Goal: Task Accomplishment & Management: Use online tool/utility

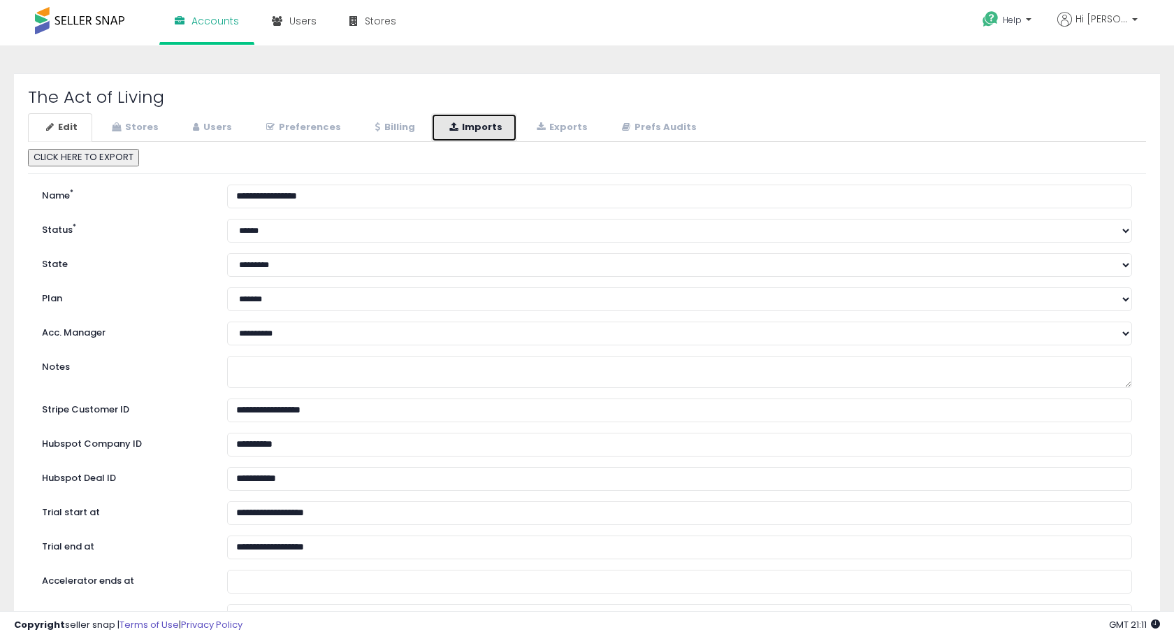
click at [488, 131] on link "Imports" at bounding box center [474, 127] width 86 height 29
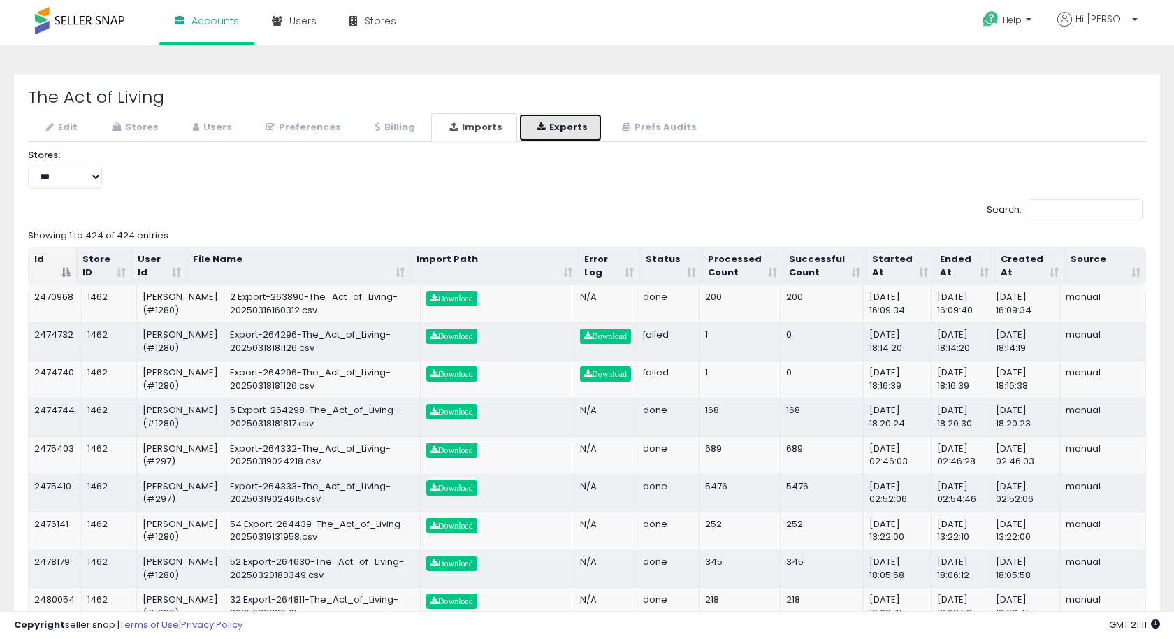
click at [539, 129] on link "Exports" at bounding box center [560, 127] width 84 height 29
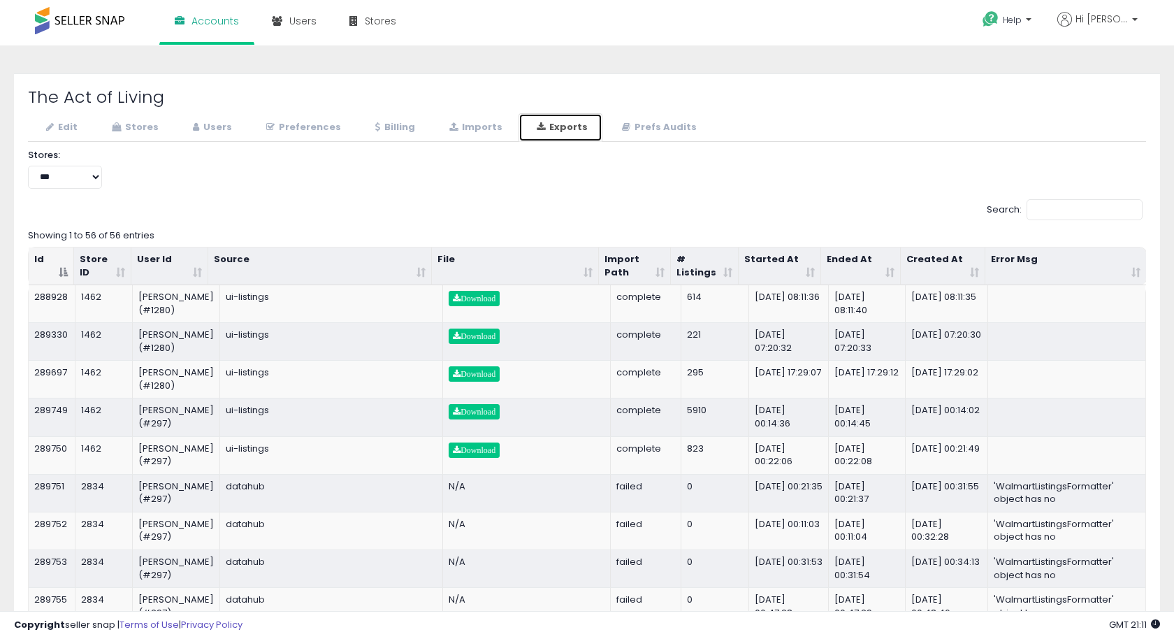
click at [810, 274] on th "Started At" at bounding box center [780, 266] width 82 height 38
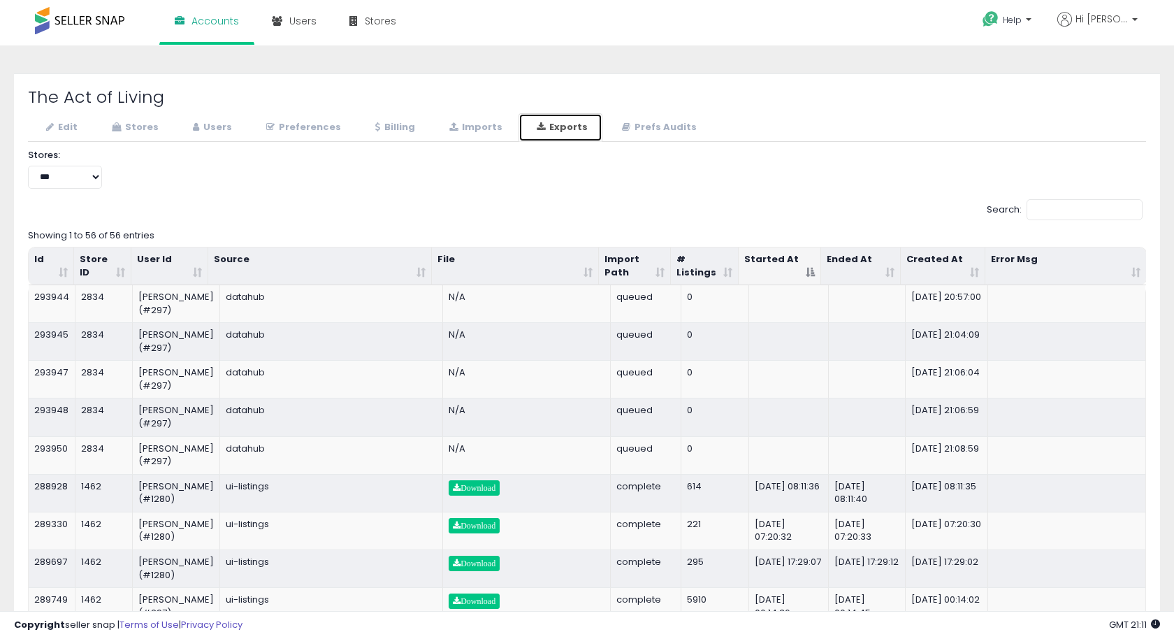
click at [810, 274] on th "Started At" at bounding box center [780, 266] width 82 height 38
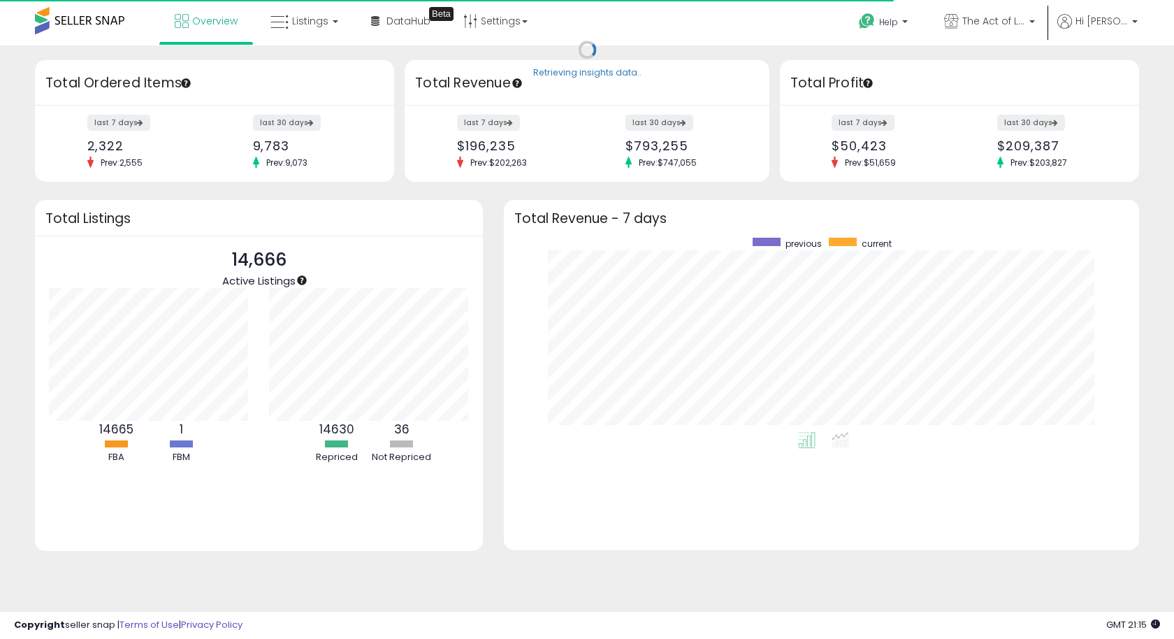
scroll to position [194, 606]
click at [339, 27] on link "Listings" at bounding box center [304, 21] width 89 height 42
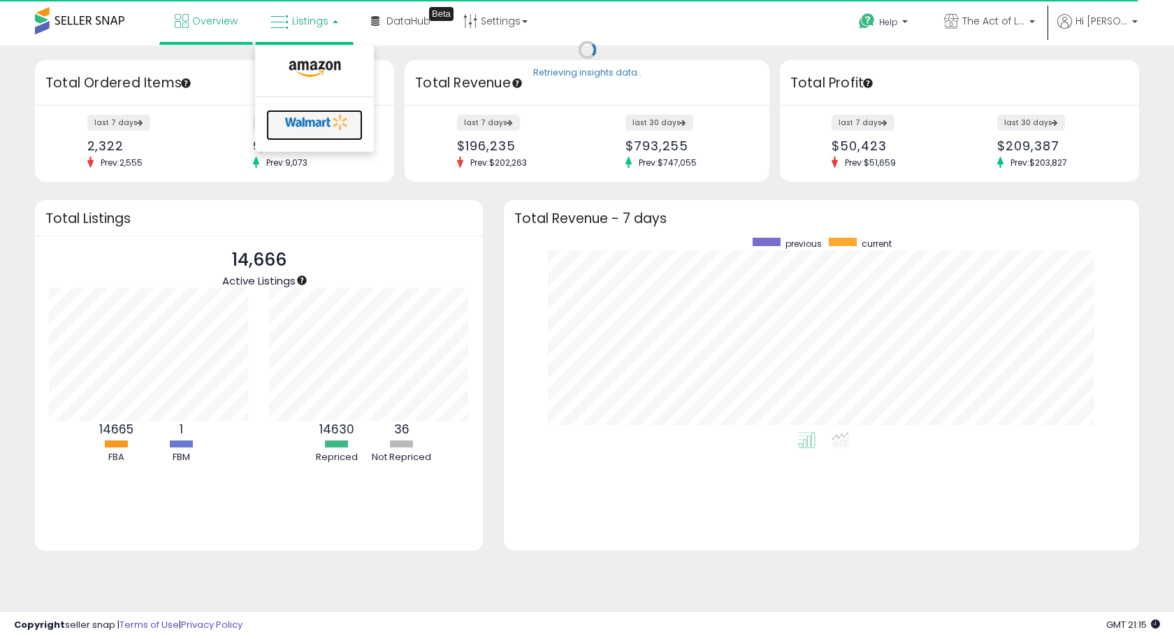
click at [304, 122] on icon at bounding box center [316, 122] width 73 height 21
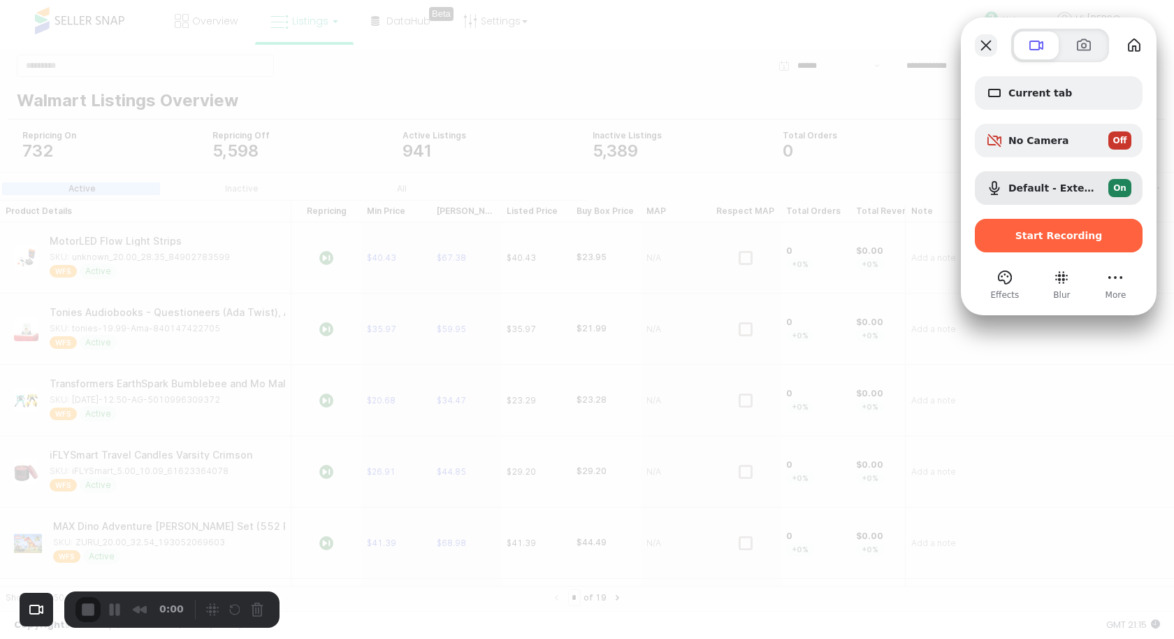
click at [991, 46] on button "Close" at bounding box center [986, 45] width 22 height 22
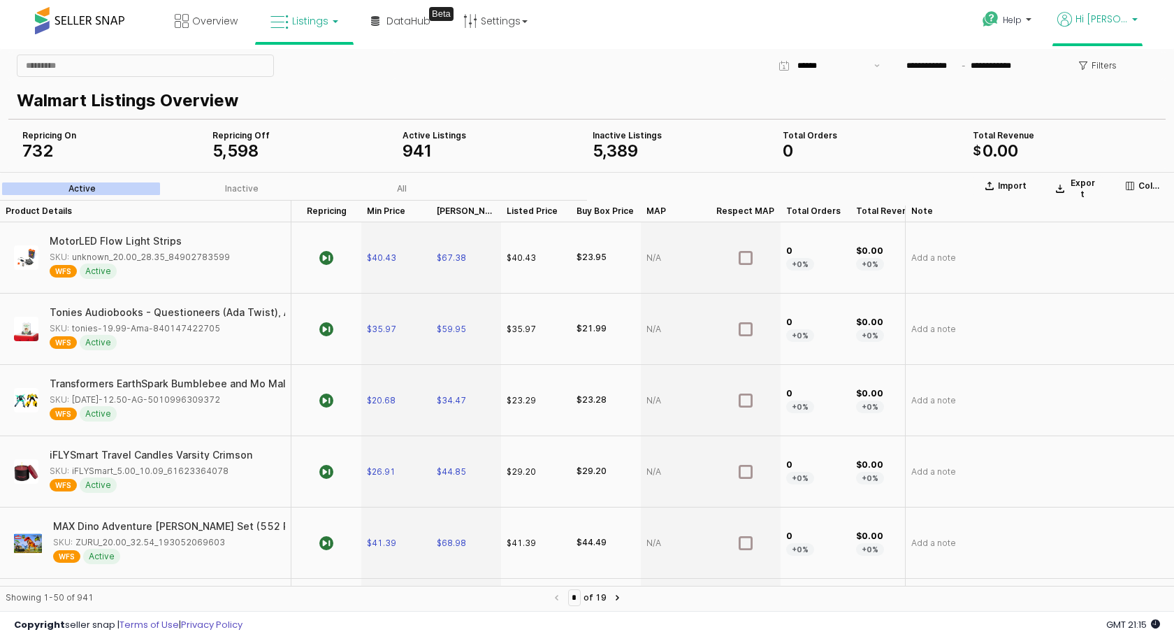
click at [1130, 13] on p "Hi [PERSON_NAME]" at bounding box center [1097, 20] width 80 height 17
click at [1083, 72] on link "Account" at bounding box center [1079, 72] width 37 height 13
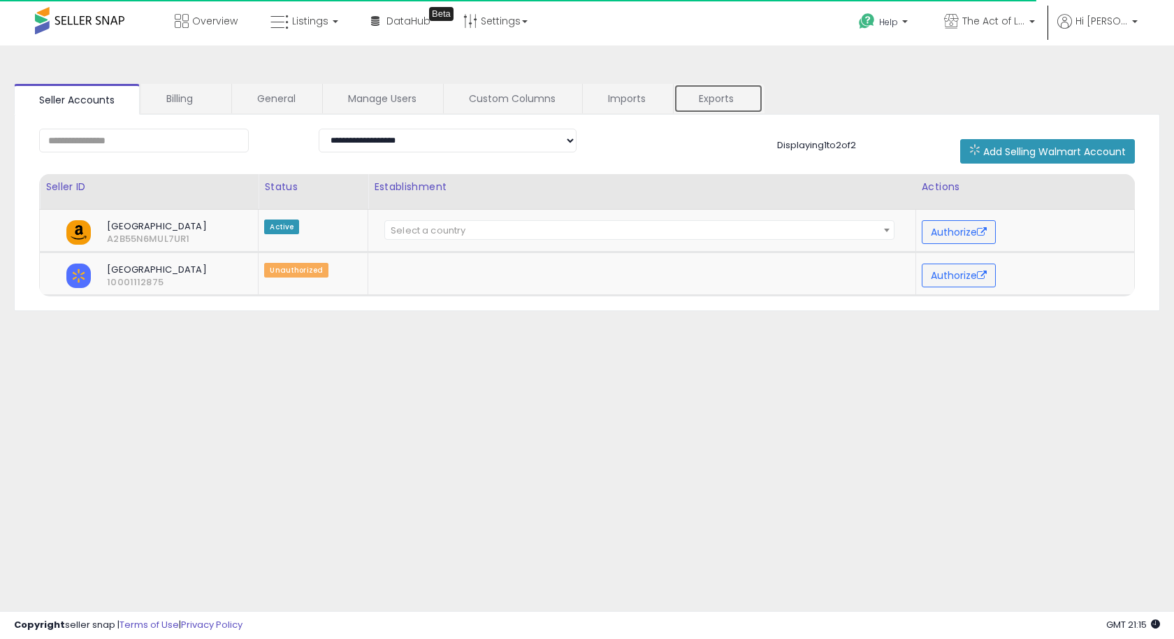
click at [715, 96] on link "Exports" at bounding box center [718, 98] width 89 height 29
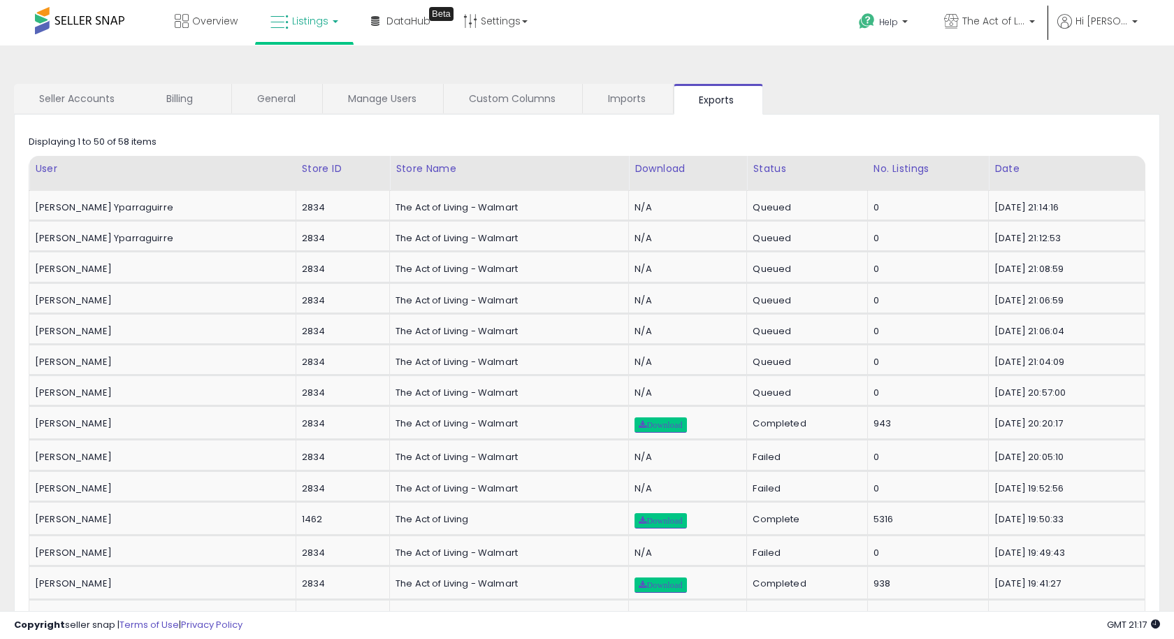
click at [305, 24] on span "Listings" at bounding box center [310, 21] width 36 height 14
click at [319, 112] on icon at bounding box center [316, 122] width 73 height 21
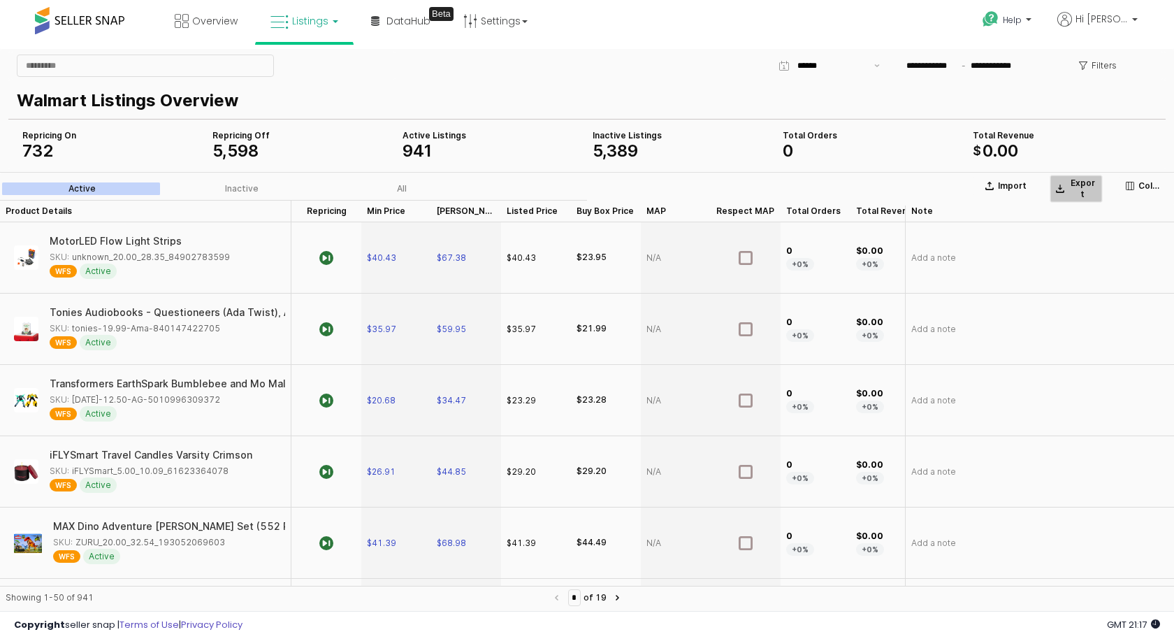
click at [1084, 189] on p "Export" at bounding box center [1082, 188] width 28 height 22
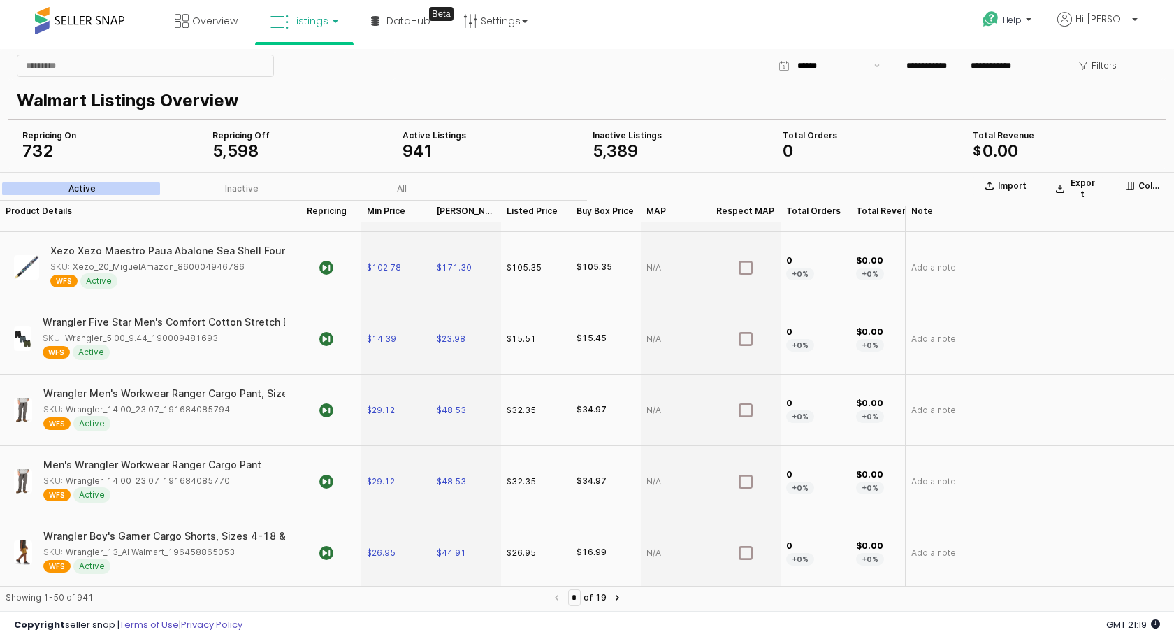
scroll to position [374, 0]
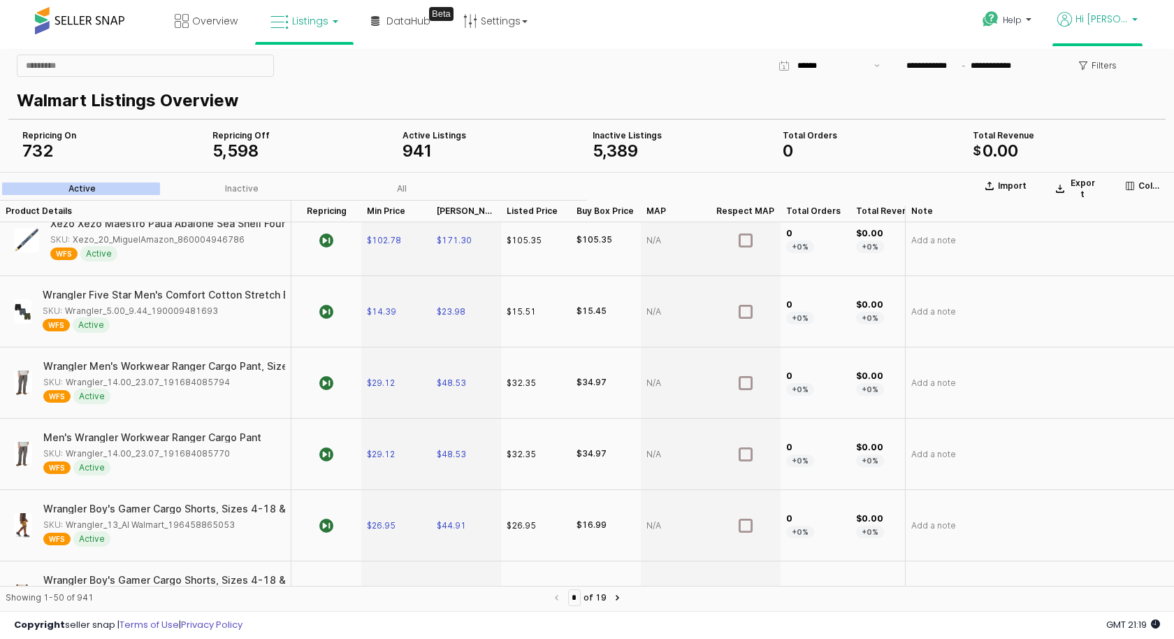
click at [1132, 23] on b at bounding box center [1135, 23] width 6 height 10
click at [1082, 75] on link "Account" at bounding box center [1079, 72] width 37 height 13
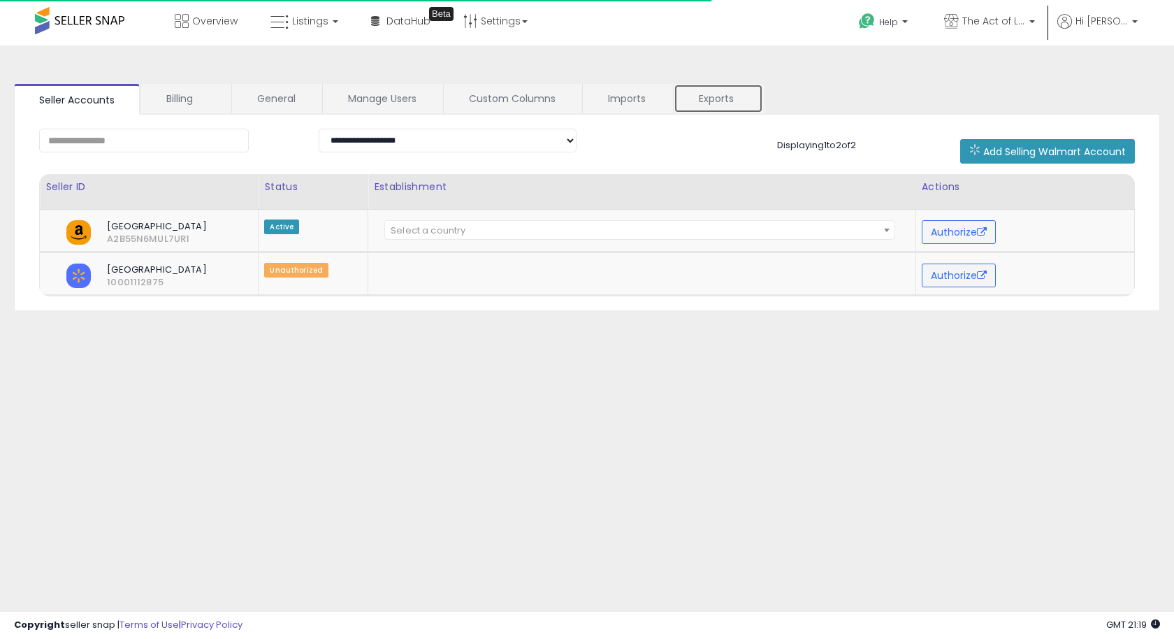
click at [732, 100] on link "Exports" at bounding box center [718, 98] width 89 height 29
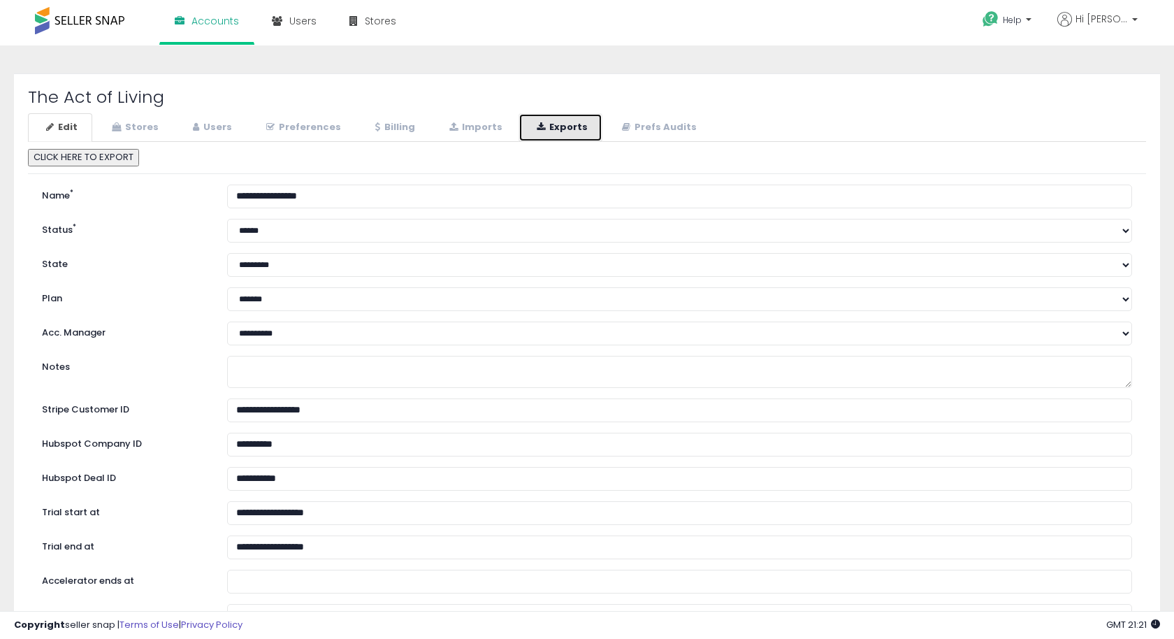
click at [537, 131] on icon at bounding box center [541, 126] width 8 height 9
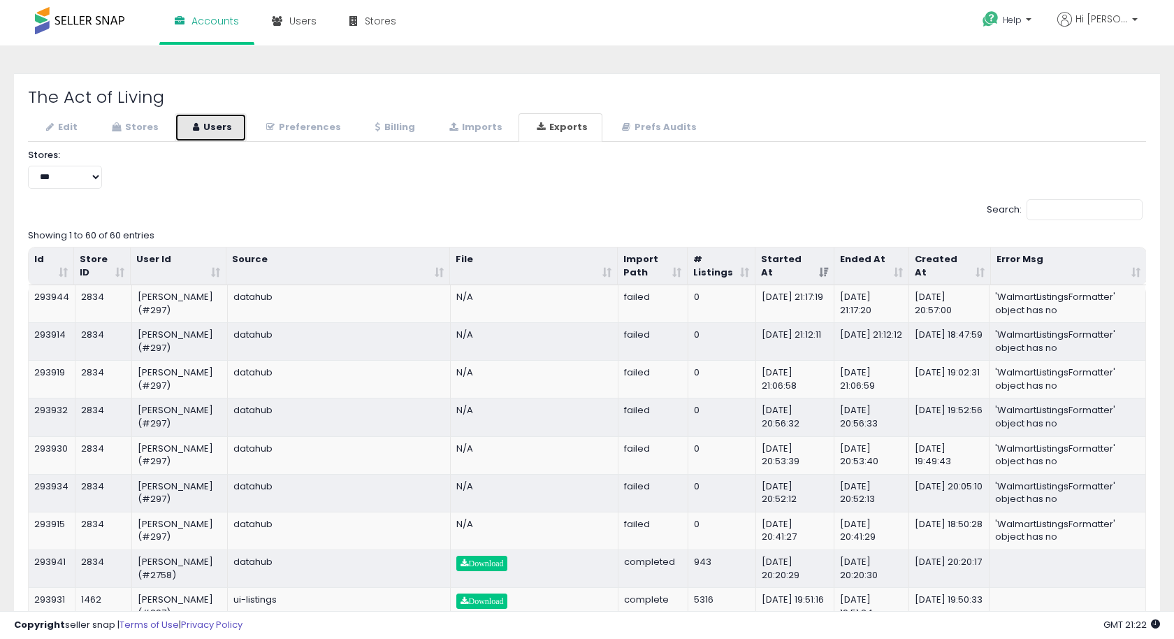
click at [180, 124] on link "Users" at bounding box center [211, 127] width 72 height 29
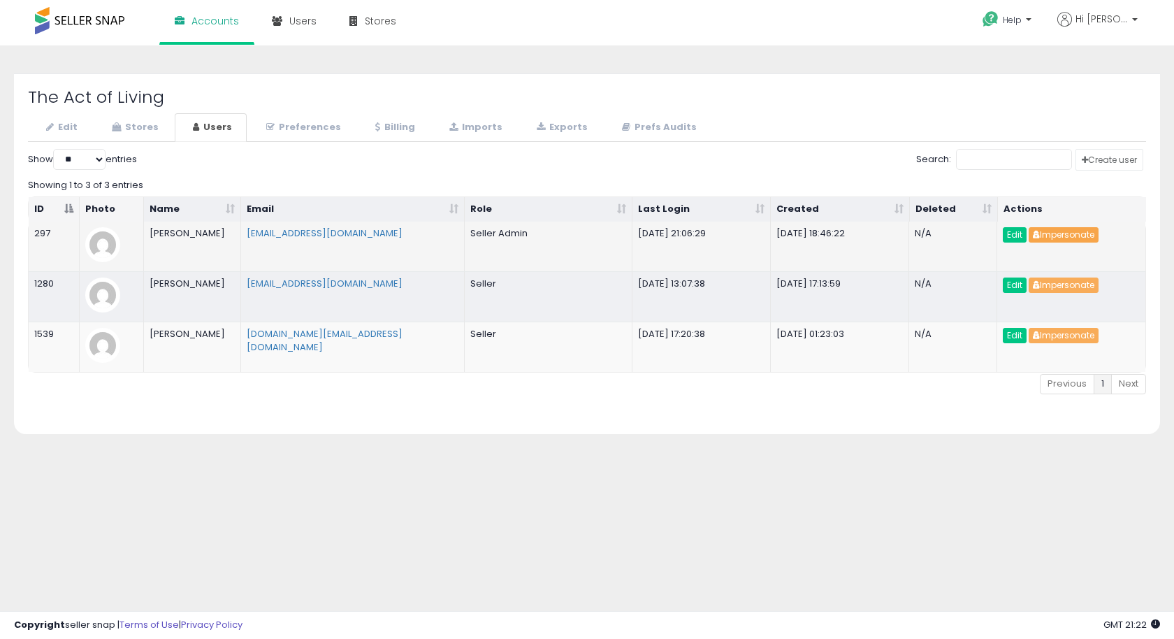
click at [1060, 233] on button "Impersonate" at bounding box center [1063, 234] width 70 height 15
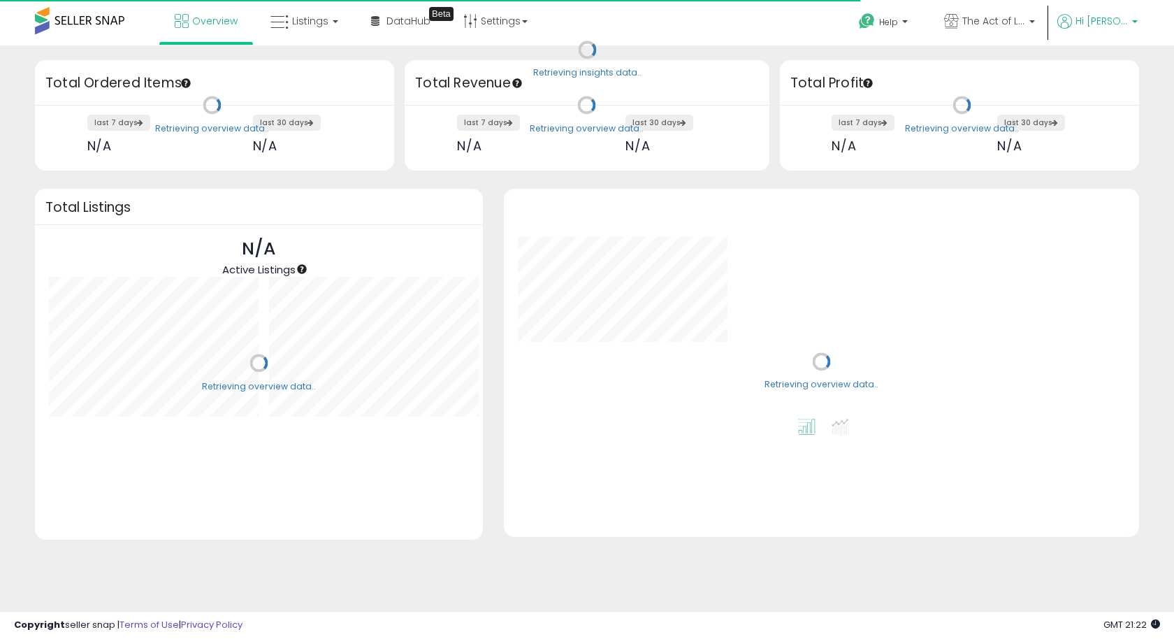
click at [1111, 23] on span "Hi [PERSON_NAME]" at bounding box center [1101, 21] width 52 height 14
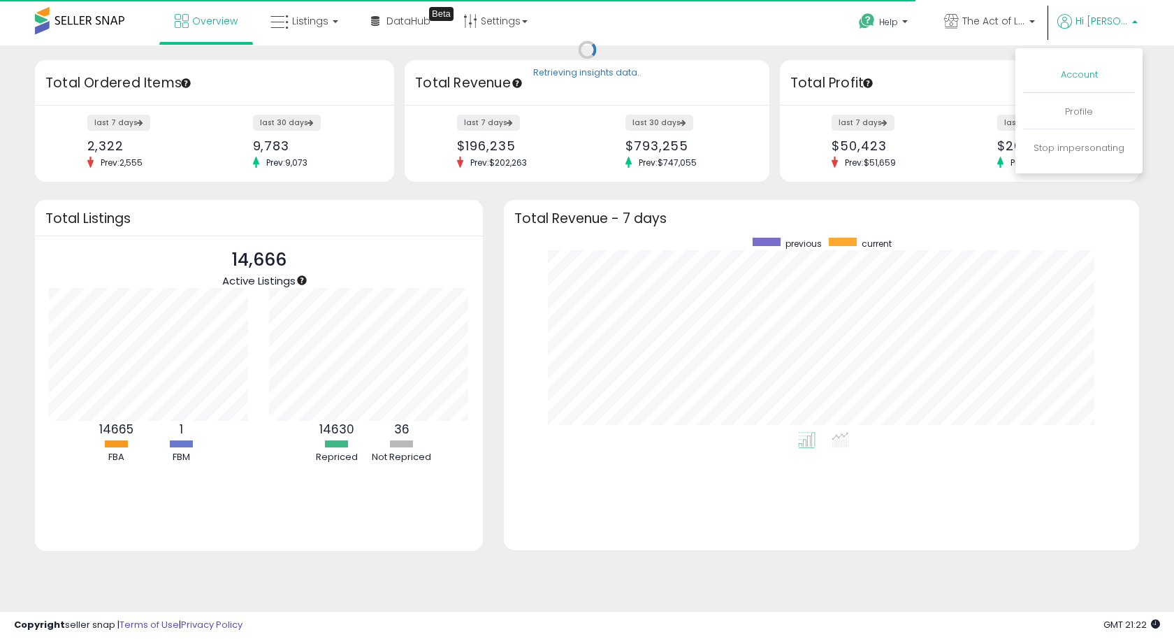
scroll to position [194, 606]
click at [1084, 75] on link "Account" at bounding box center [1079, 74] width 37 height 13
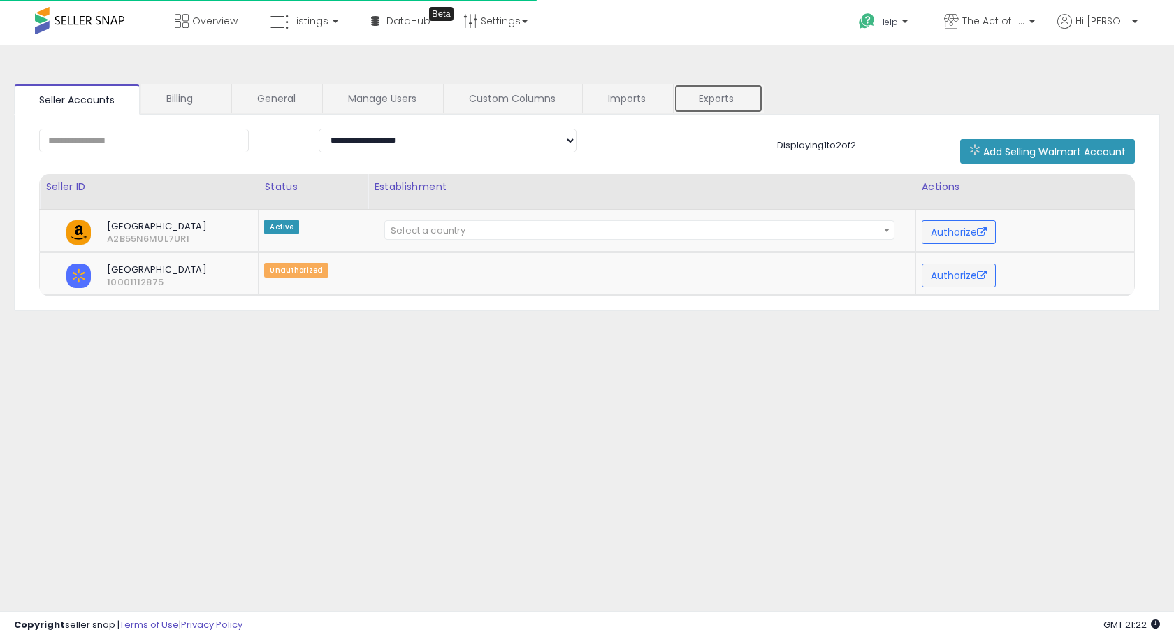
click at [698, 99] on link "Exports" at bounding box center [718, 98] width 89 height 29
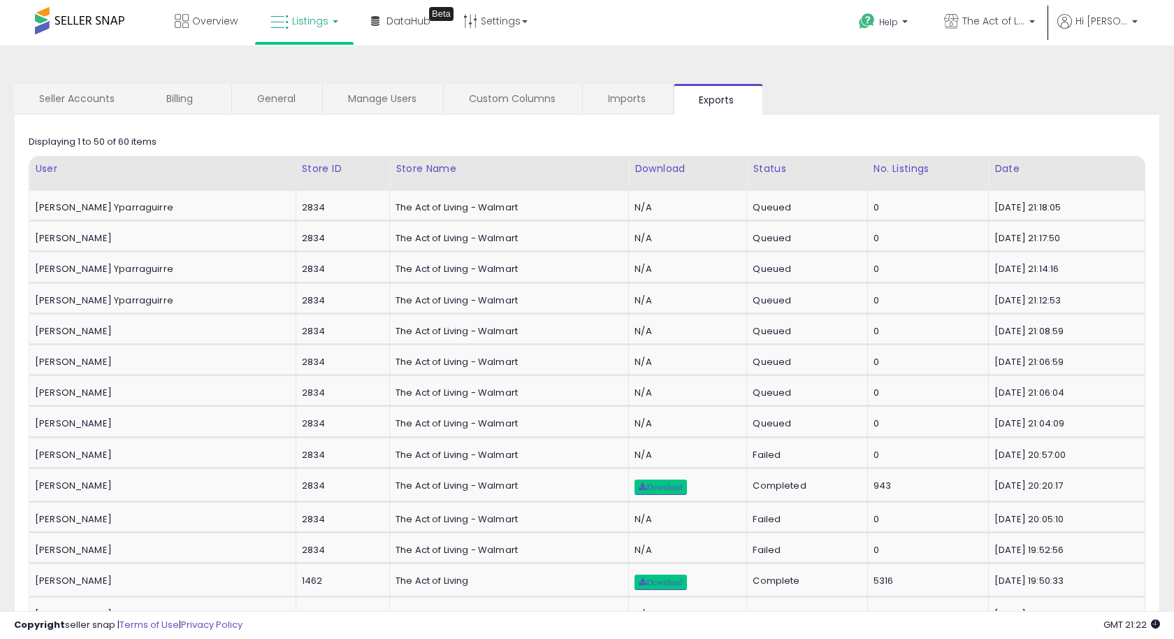
click at [310, 20] on span "Listings" at bounding box center [310, 21] width 36 height 14
click at [309, 124] on icon at bounding box center [316, 122] width 73 height 21
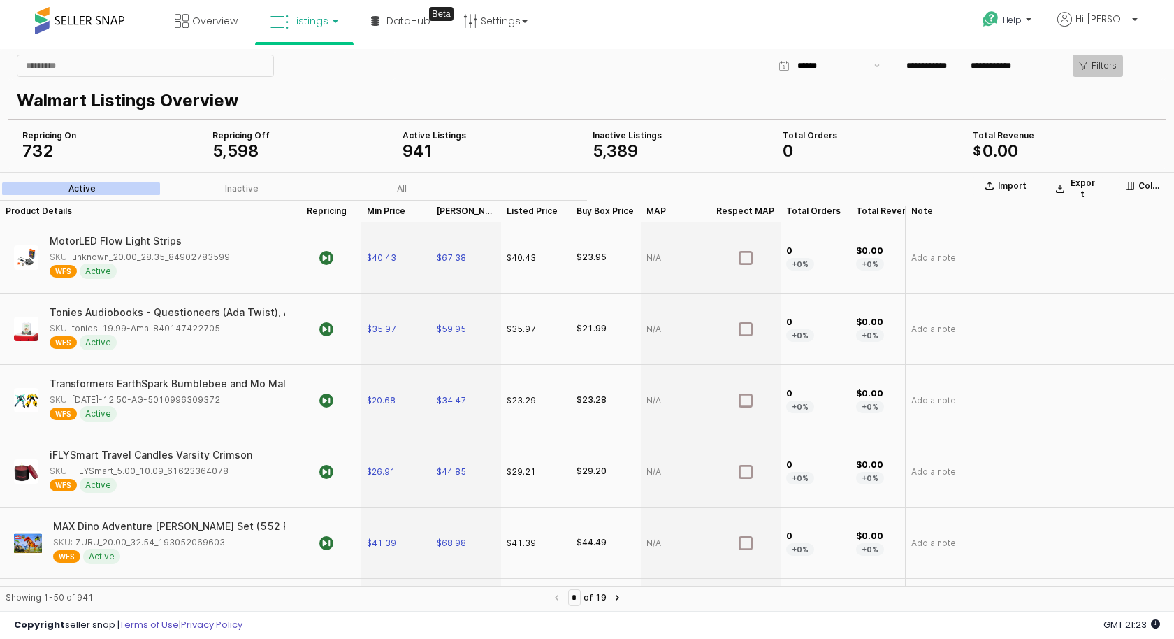
click at [1102, 64] on p "Filters" at bounding box center [1103, 65] width 25 height 11
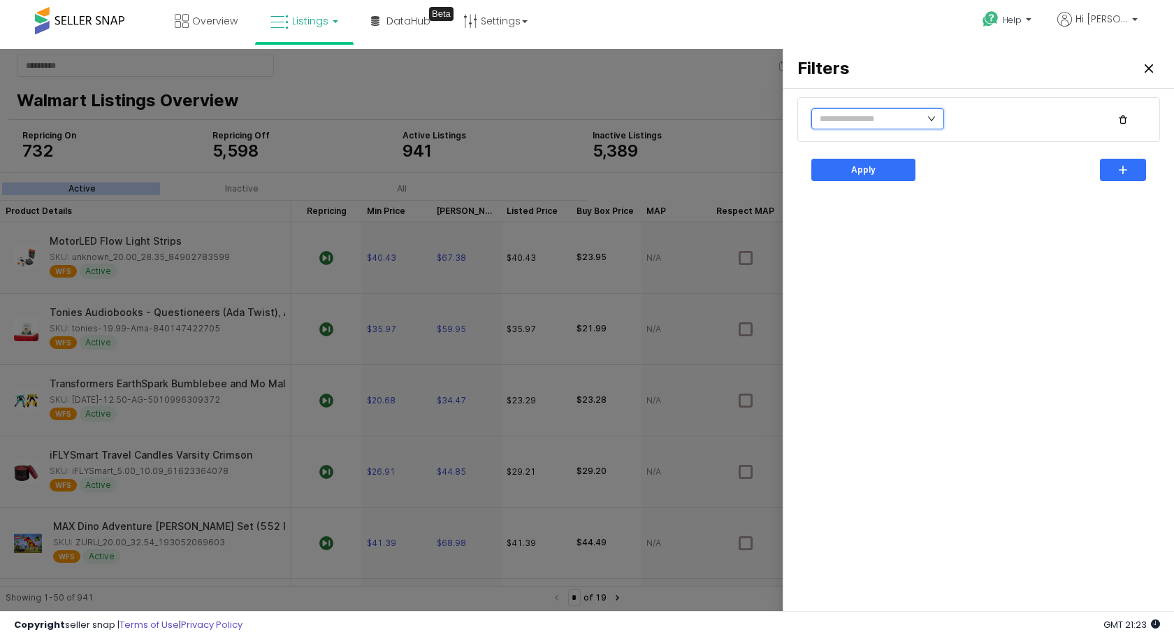
click at [898, 114] on input "text" at bounding box center [877, 118] width 133 height 21
click at [864, 157] on li "Item Status" at bounding box center [858, 157] width 94 height 22
click at [988, 126] on div at bounding box center [1013, 119] width 115 height 21
click at [981, 168] on div "Active" at bounding box center [1018, 170] width 108 height 11
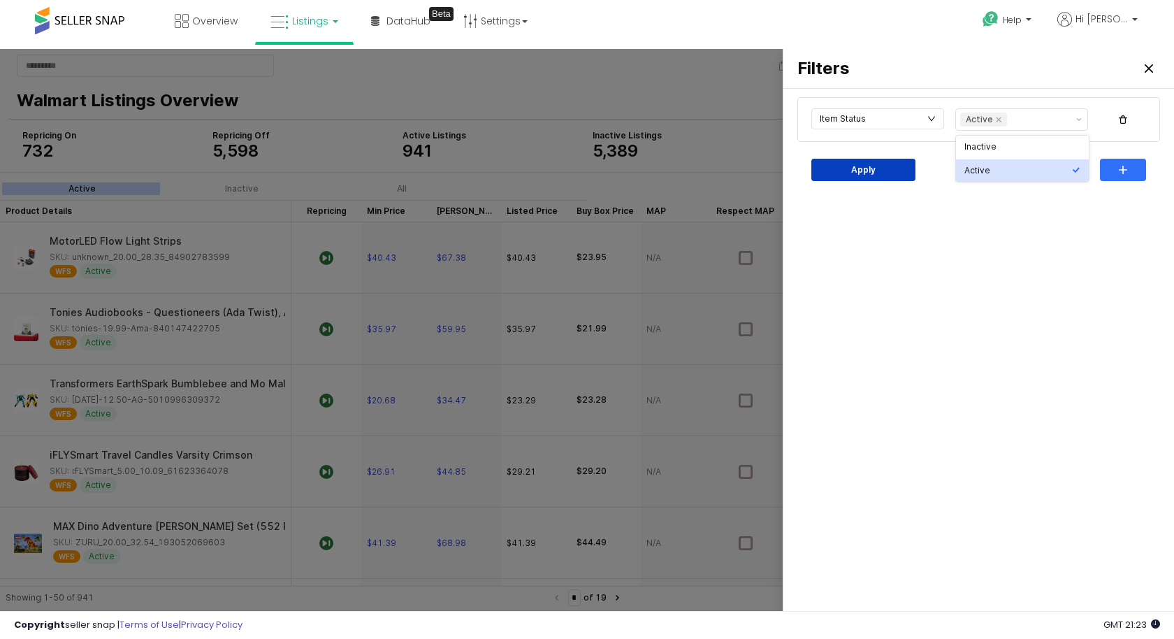
click at [879, 170] on div "Apply" at bounding box center [863, 169] width 92 height 21
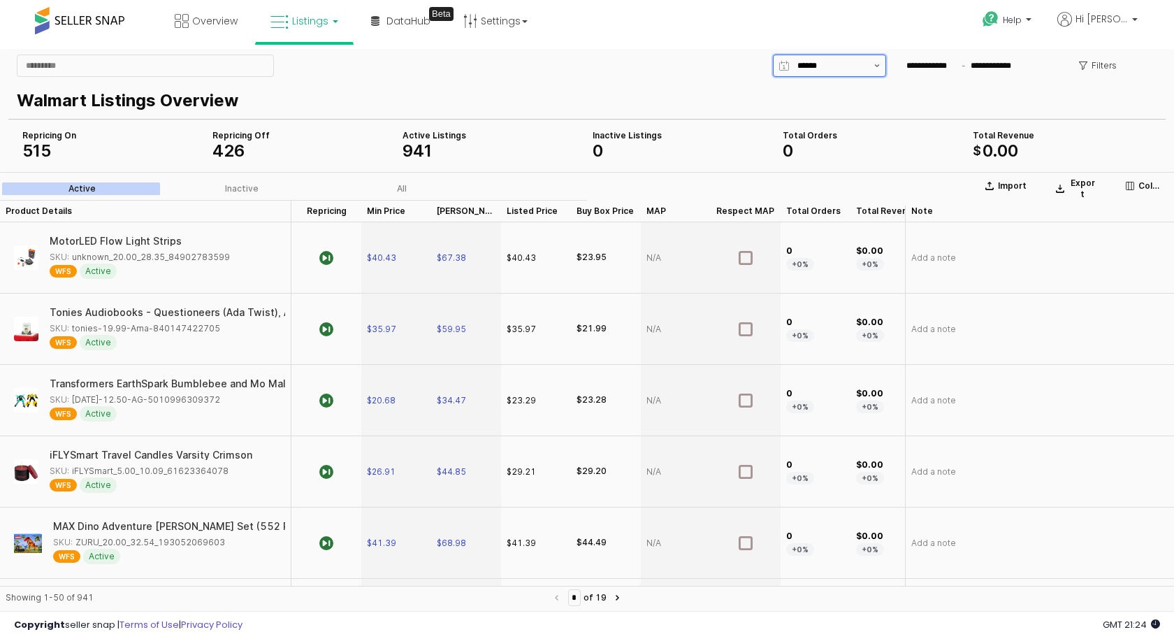
click at [873, 65] on button "Show suggestions" at bounding box center [876, 65] width 17 height 21
click at [816, 92] on div "[DATE]" at bounding box center [826, 93] width 88 height 11
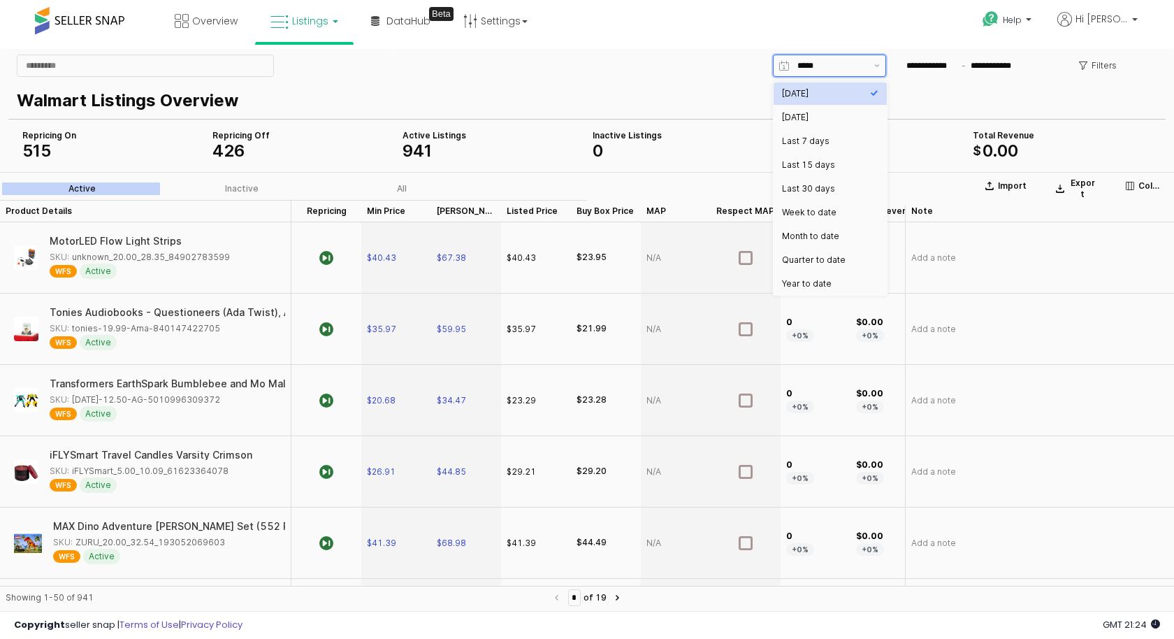
type input "*****"
type input "**********"
click at [838, 112] on div "[DATE]" at bounding box center [826, 117] width 88 height 11
type input "*********"
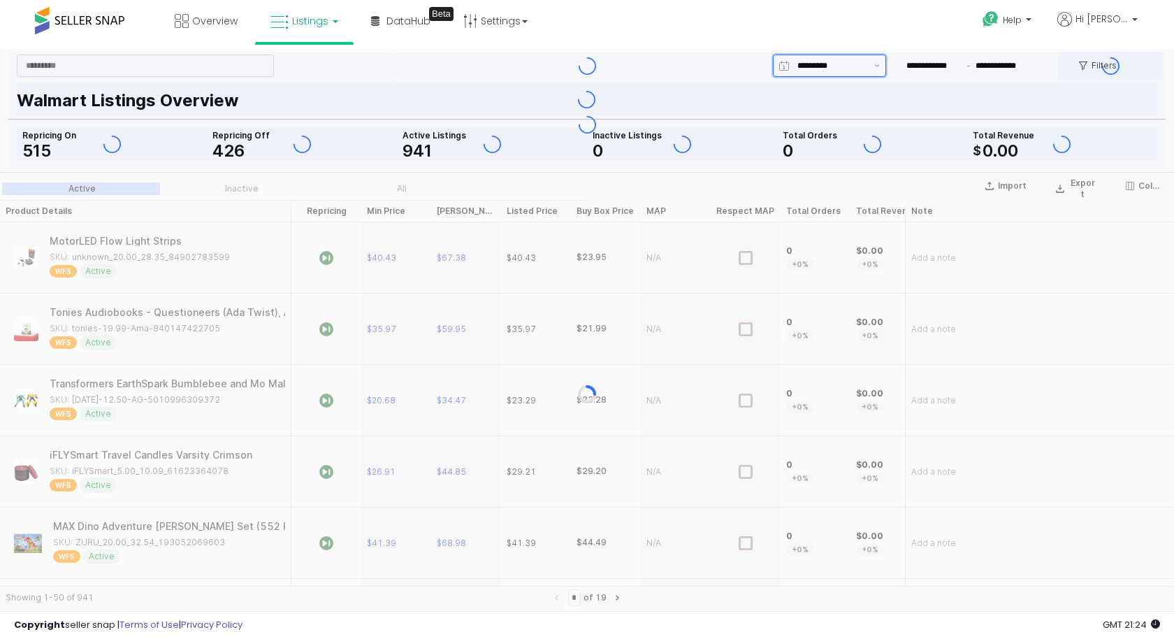
type input "**********"
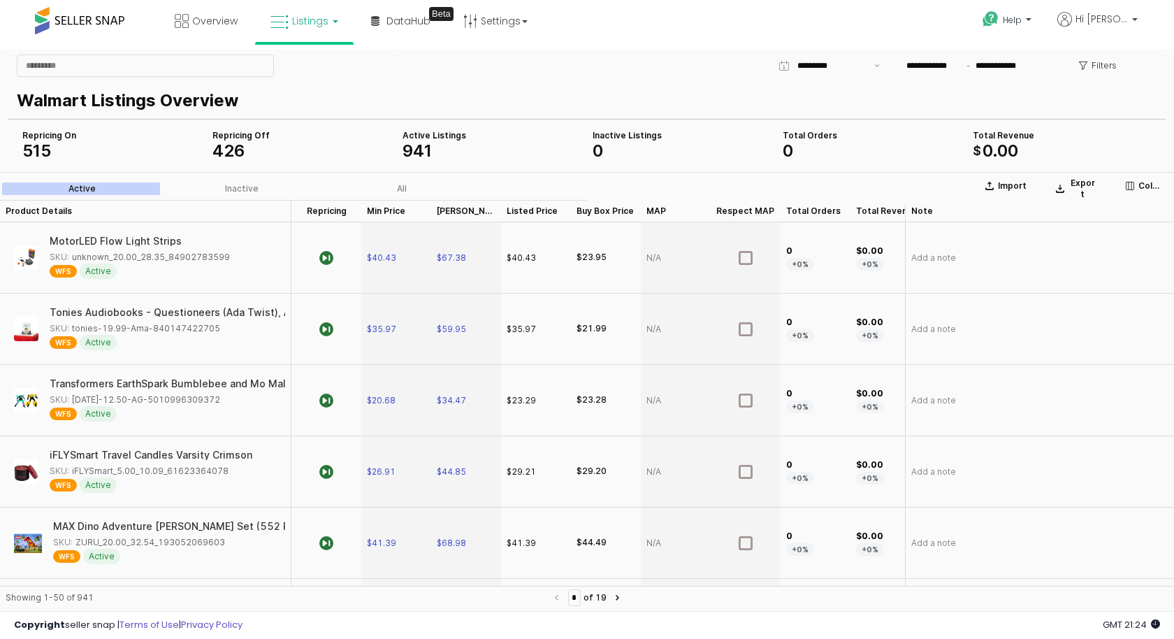
click at [1136, 105] on p "Walmart Listings Overview" at bounding box center [584, 100] width 1135 height 25
click at [1082, 187] on p "Export" at bounding box center [1082, 188] width 28 height 22
click at [1112, 19] on span "Hi [PERSON_NAME]" at bounding box center [1101, 19] width 52 height 14
click at [1082, 74] on link "Account" at bounding box center [1079, 72] width 37 height 13
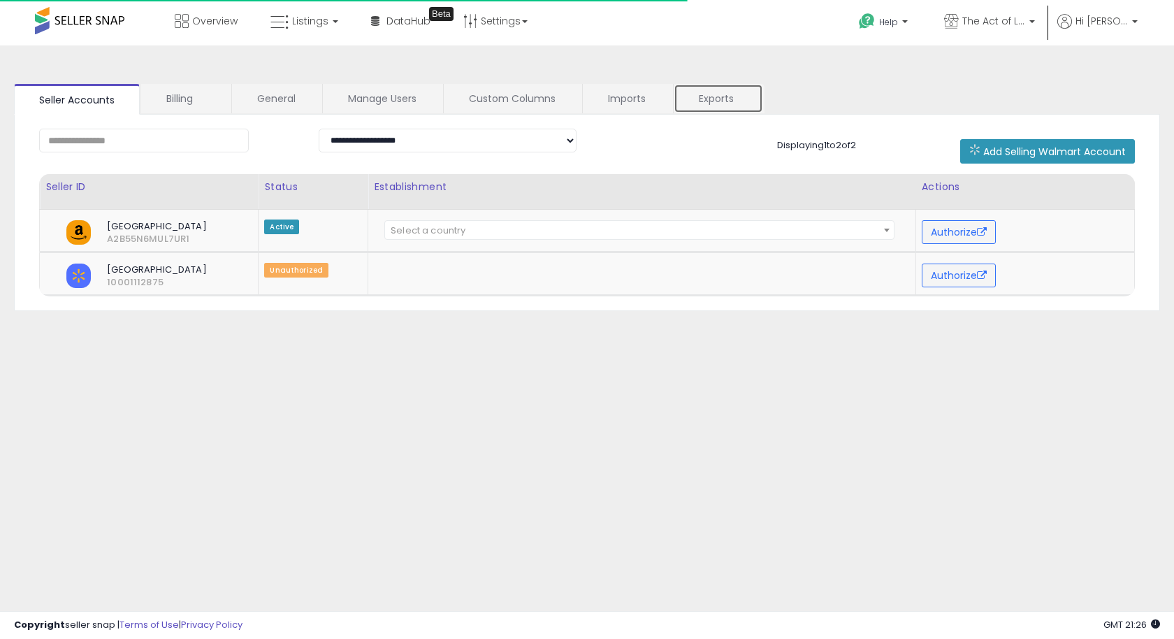
click at [698, 99] on link "Exports" at bounding box center [718, 98] width 89 height 29
